Goal: Find contact information: Obtain details needed to contact an individual or organization

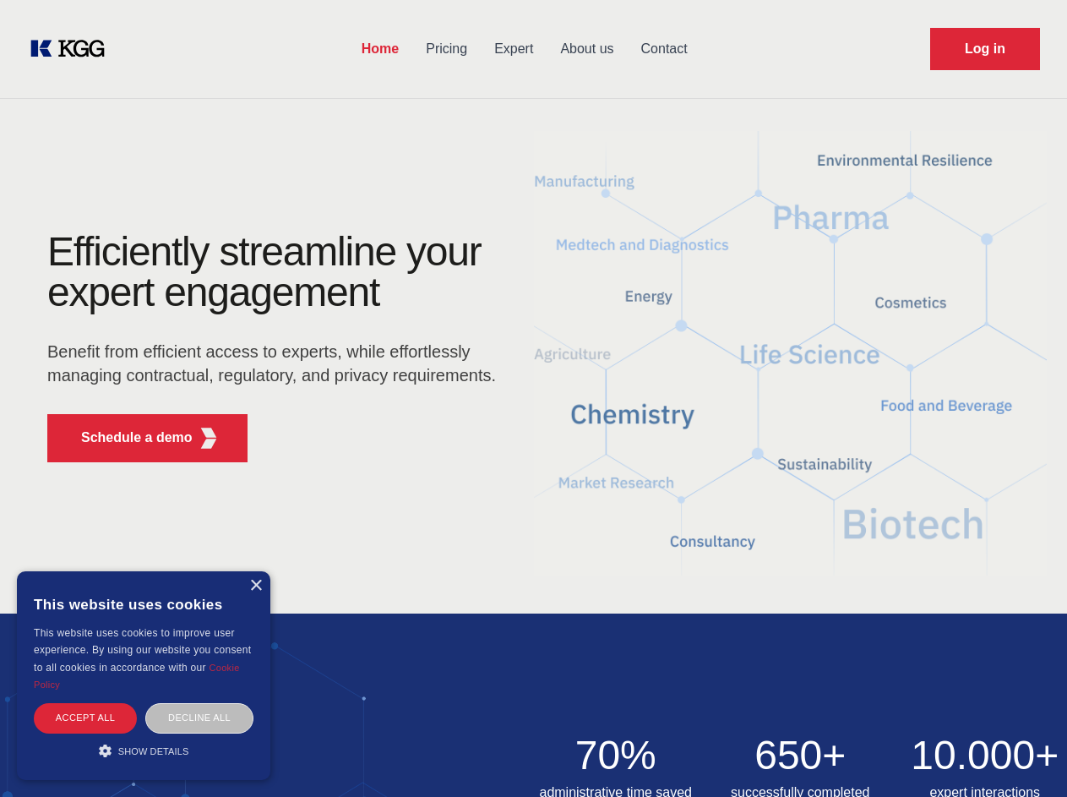
click at [533, 398] on div "Efficiently streamline your expert engagement Benefit from efficient access to …" at bounding box center [277, 354] width 514 height 244
click at [127, 438] on p "Schedule a demo" at bounding box center [137, 438] width 112 height 20
click at [255, 586] on div "× This website uses cookies This website uses cookies to improve user experienc…" at bounding box center [144, 675] width 254 height 209
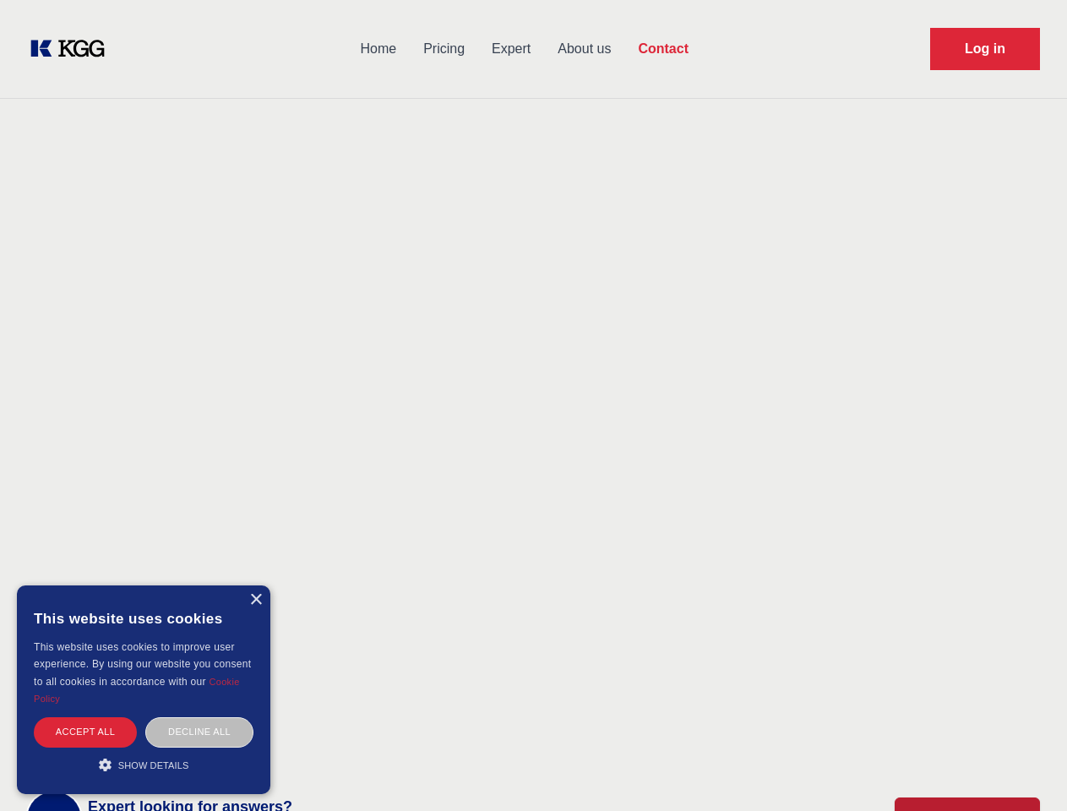
click at [85, 717] on div "Accept all" at bounding box center [85, 732] width 103 height 30
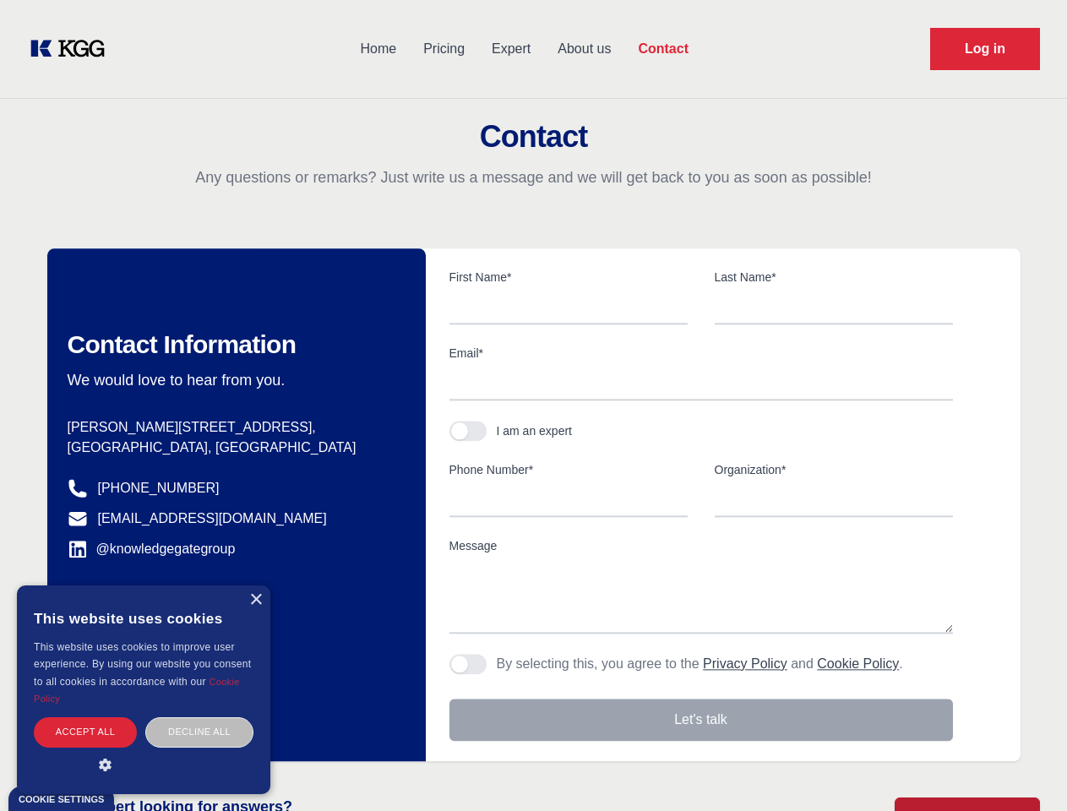
click at [199, 717] on div "Decline all" at bounding box center [199, 732] width 108 height 30
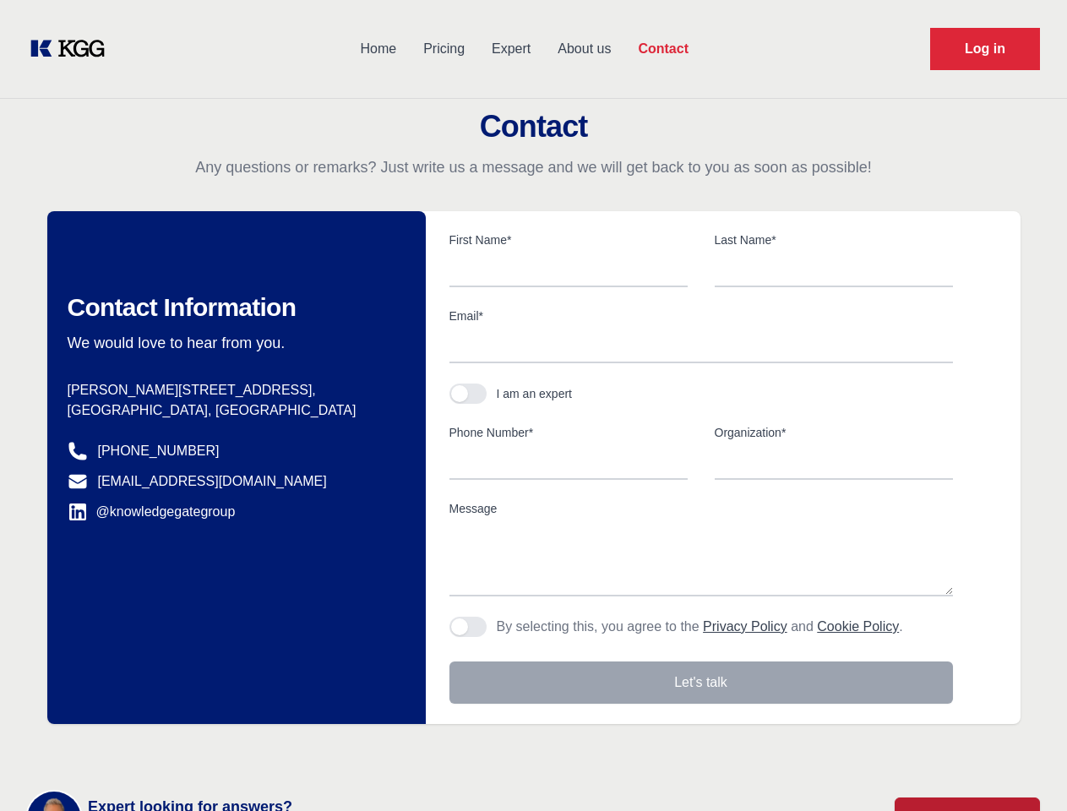
click at [144, 750] on main "Contact Any questions or remarks? Just write us a message and we will get back …" at bounding box center [533, 440] width 1067 height 880
